Goal: Information Seeking & Learning: Learn about a topic

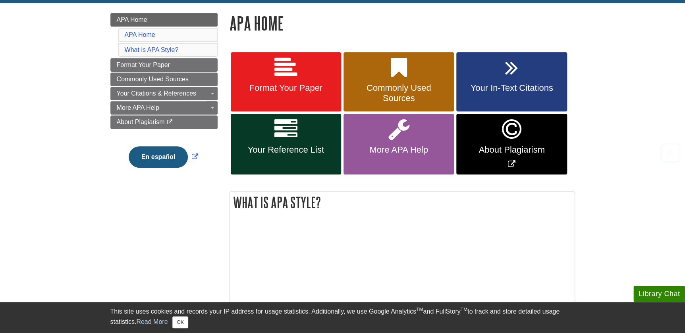
scroll to position [108, 0]
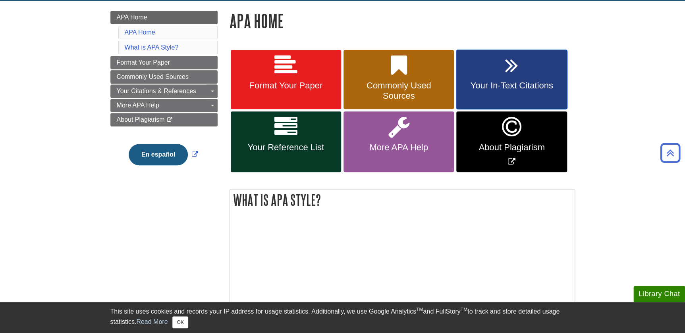
click at [536, 72] on link "Your In-Text Citations" at bounding box center [511, 80] width 110 height 60
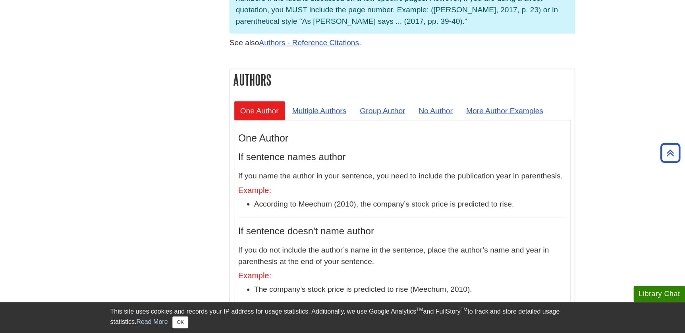
scroll to position [685, 0]
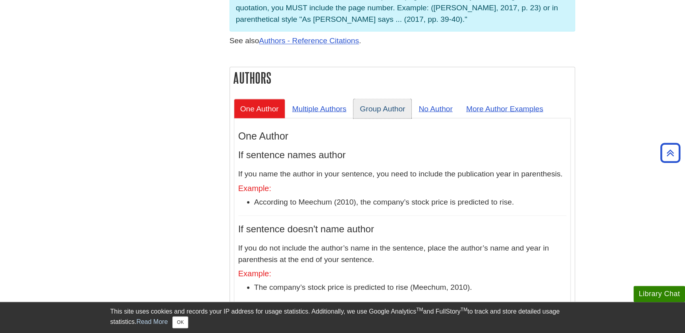
click at [387, 99] on link "Group Author" at bounding box center [382, 108] width 58 height 19
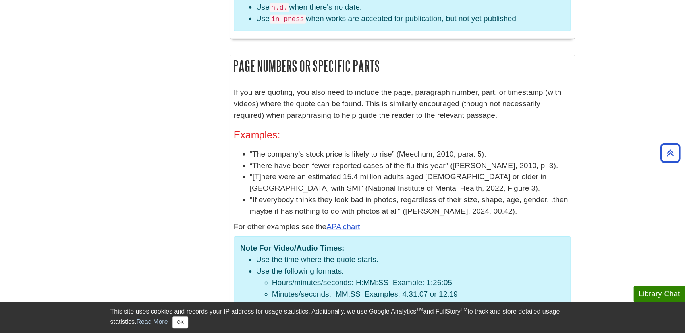
scroll to position [1010, 0]
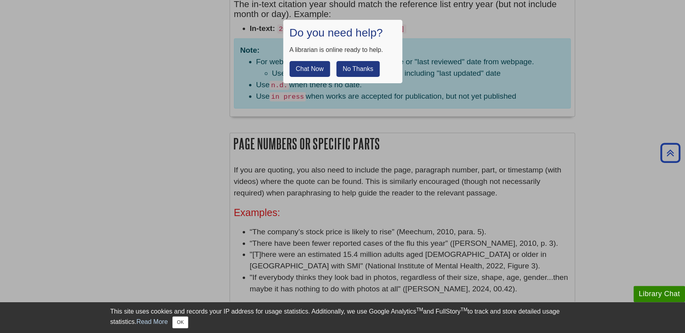
click at [361, 64] on button "No Thanks" at bounding box center [357, 69] width 43 height 16
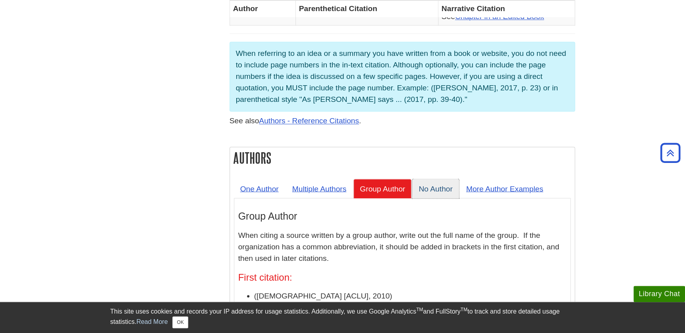
click at [420, 179] on link "No Author" at bounding box center [435, 188] width 46 height 19
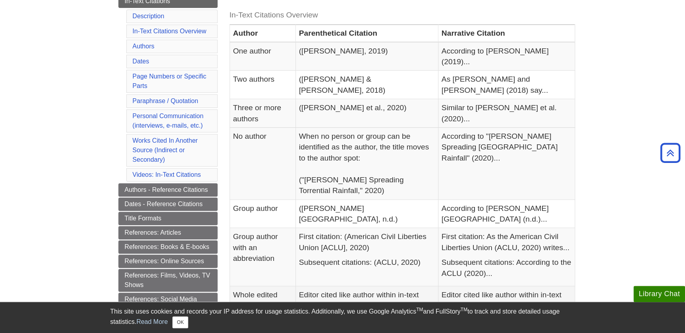
scroll to position [108, 0]
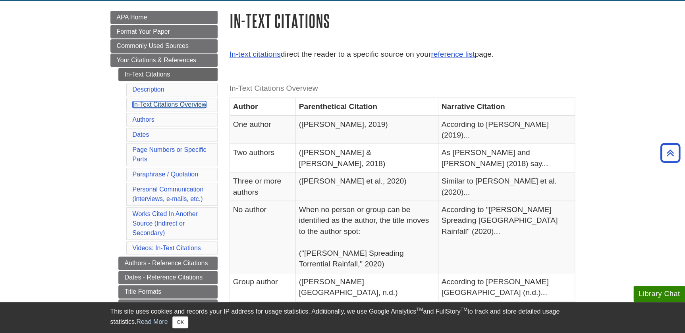
click at [200, 107] on link "In-Text Citations Overview" at bounding box center [170, 104] width 74 height 7
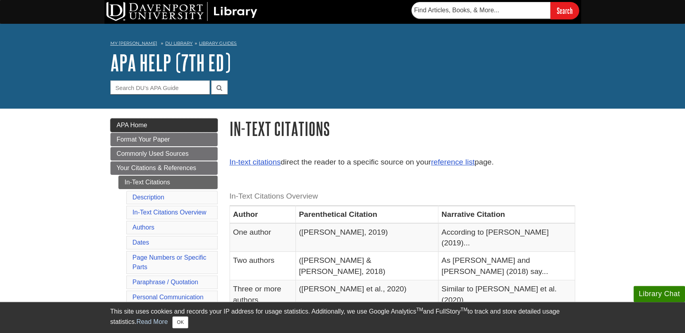
click at [170, 129] on link "APA Home" at bounding box center [163, 125] width 107 height 13
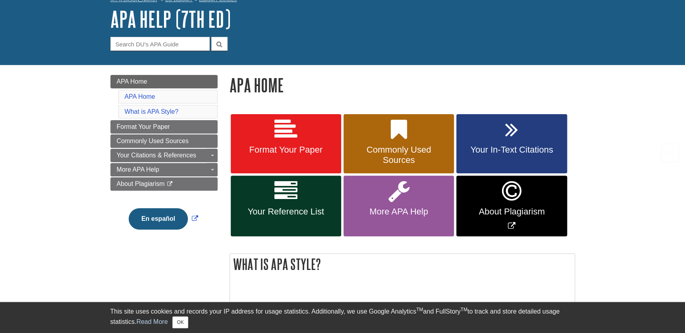
scroll to position [108, 0]
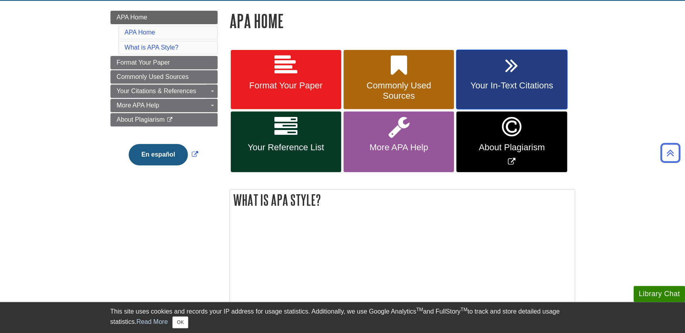
click at [477, 85] on span "Your In-Text Citations" at bounding box center [511, 86] width 98 height 10
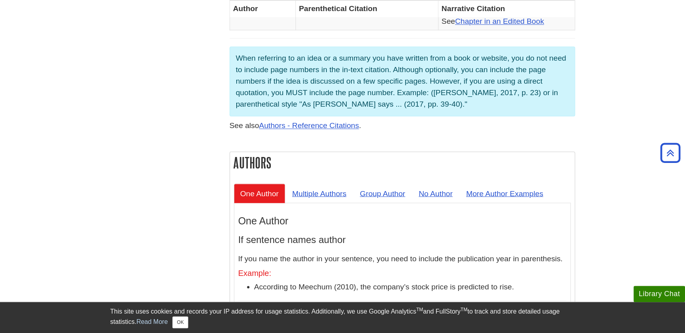
scroll to position [613, 0]
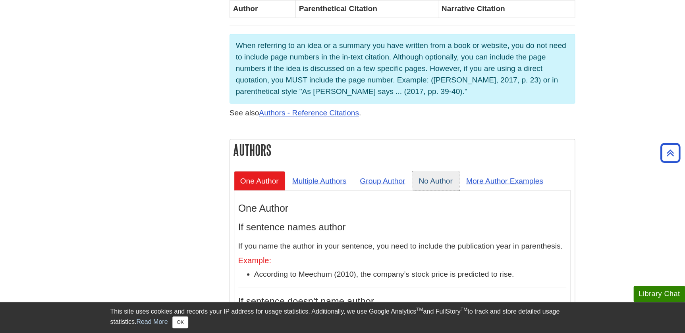
click at [436, 171] on link "No Author" at bounding box center [435, 180] width 46 height 19
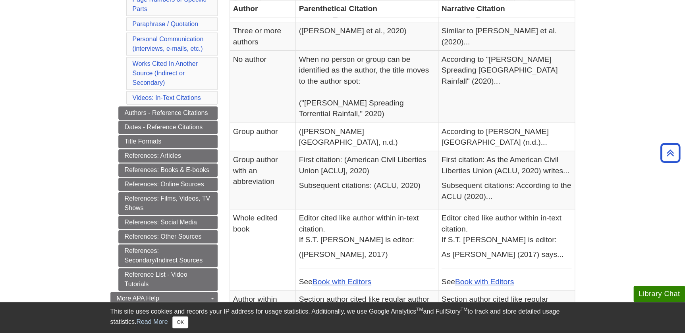
scroll to position [216, 0]
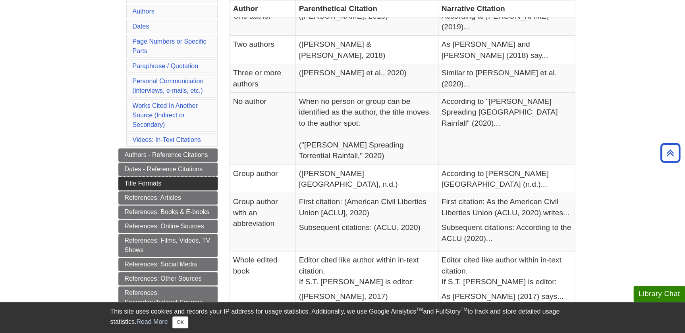
click at [181, 179] on link "Title Formats" at bounding box center [167, 183] width 99 height 13
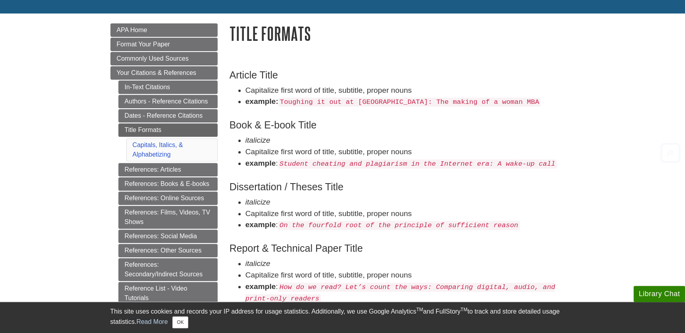
scroll to position [108, 0]
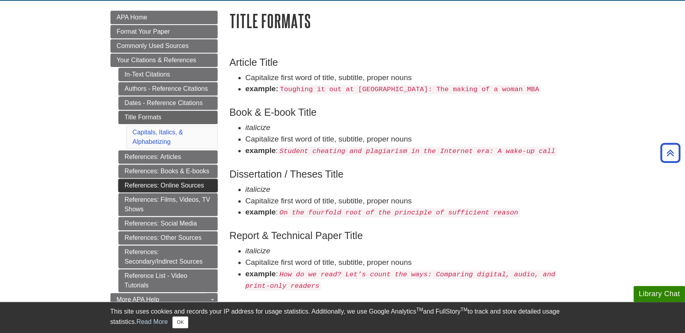
click at [189, 182] on link "References: Online Sources" at bounding box center [167, 185] width 99 height 13
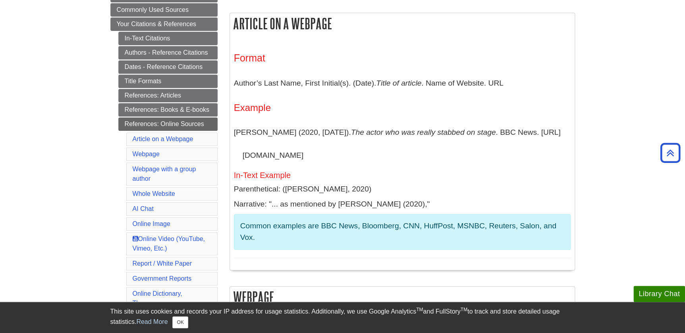
scroll to position [108, 0]
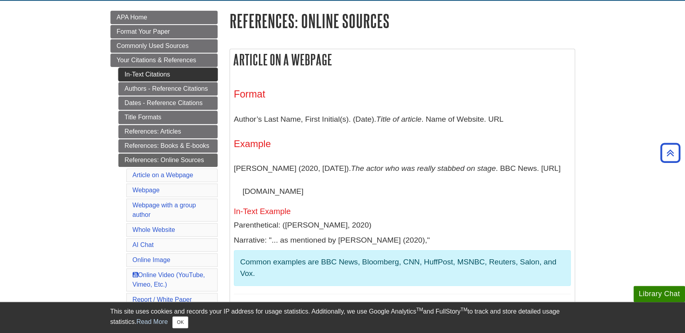
click at [168, 75] on link "In-Text Citations" at bounding box center [167, 74] width 99 height 13
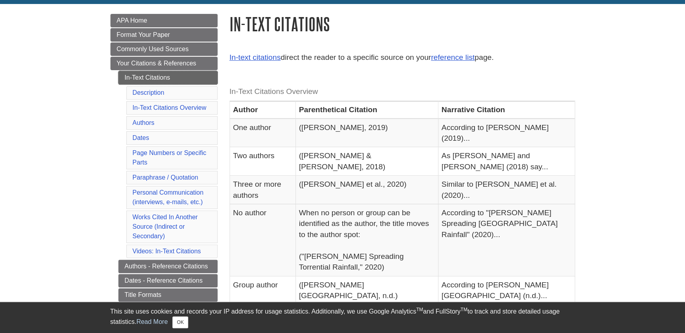
scroll to position [144, 0]
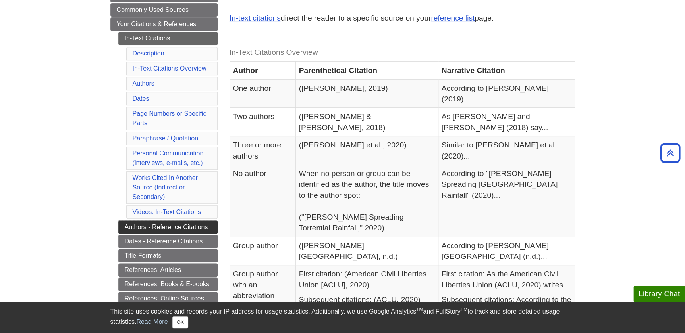
click at [187, 230] on link "Authors - Reference Citations" at bounding box center [167, 227] width 99 height 13
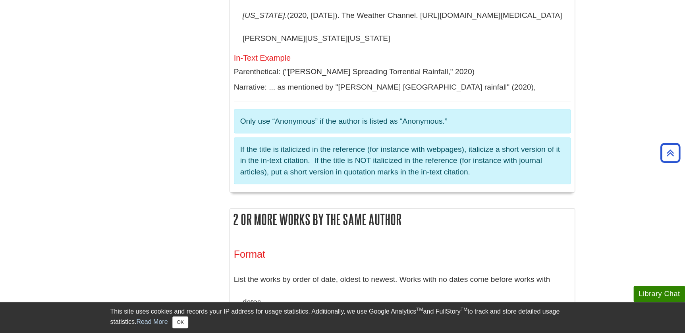
scroll to position [2273, 0]
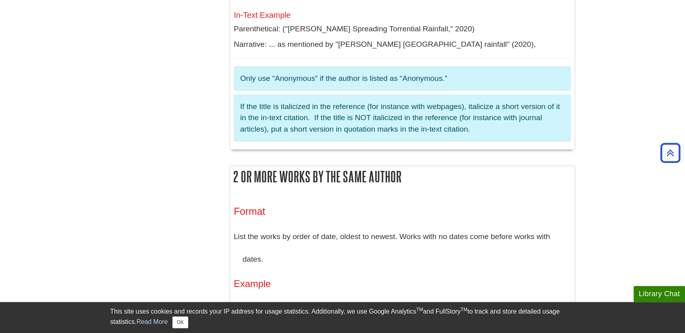
scroll to position [2345, 0]
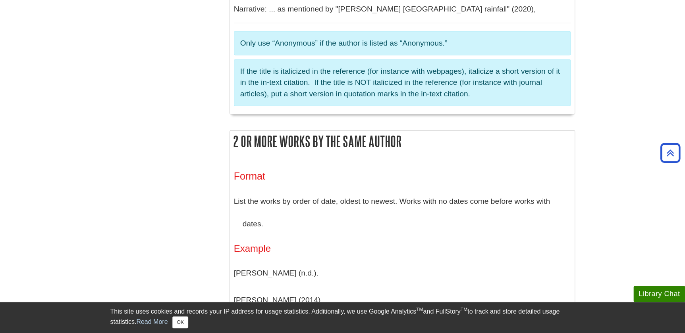
drag, startPoint x: 202, startPoint y: 176, endPoint x: 206, endPoint y: 190, distance: 14.4
click at [181, 326] on button "OK" at bounding box center [179, 323] width 15 height 12
